Goal: Find specific page/section: Find specific page/section

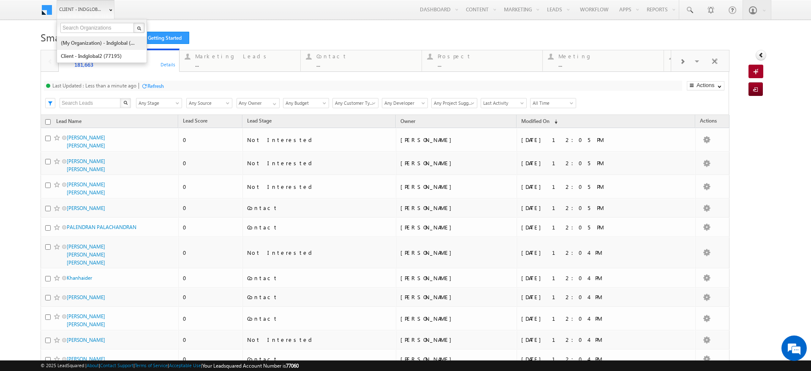
click at [89, 43] on link "(My Organization) - indglobal (48060)" at bounding box center [98, 42] width 77 height 13
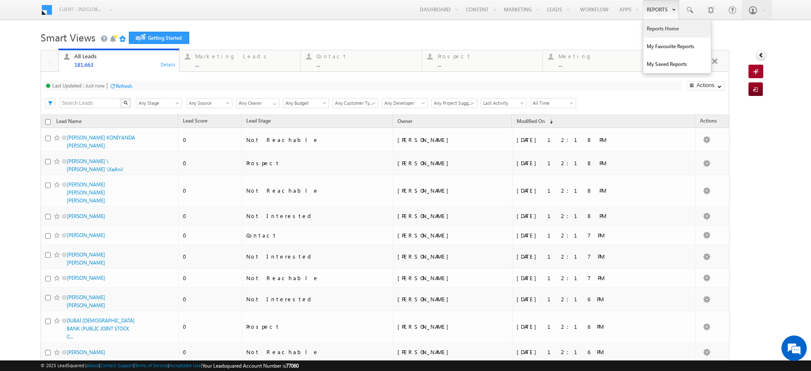
click at [654, 26] on link "Reports Home" at bounding box center [678, 29] width 68 height 18
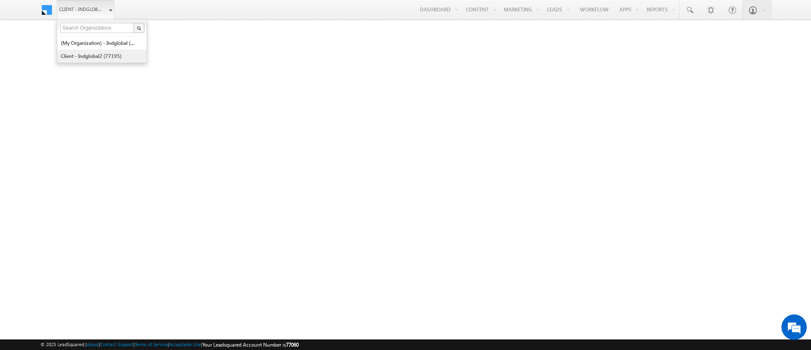
click at [100, 55] on link "Client - indglobal2 (77195)" at bounding box center [98, 55] width 77 height 13
